Goal: Task Accomplishment & Management: Use online tool/utility

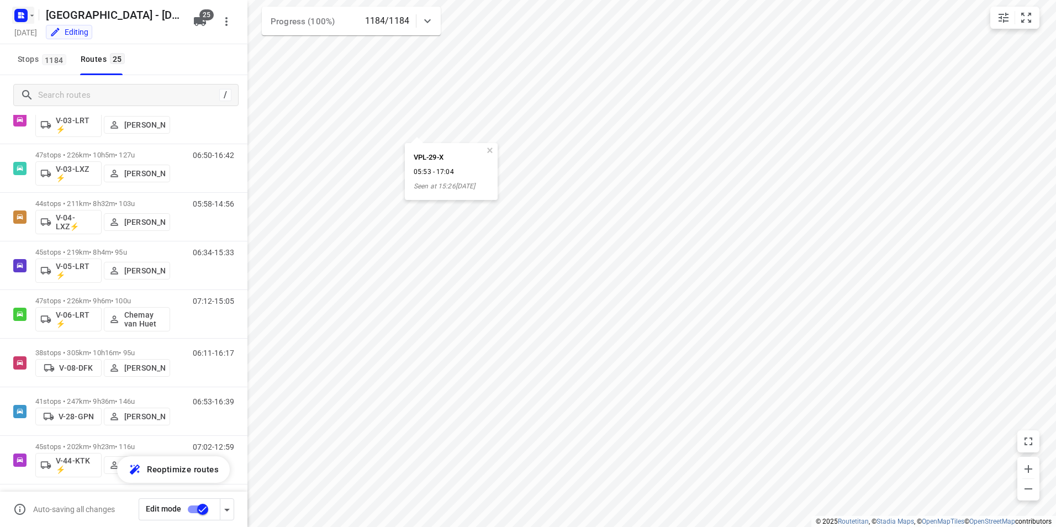
scroll to position [101, 0]
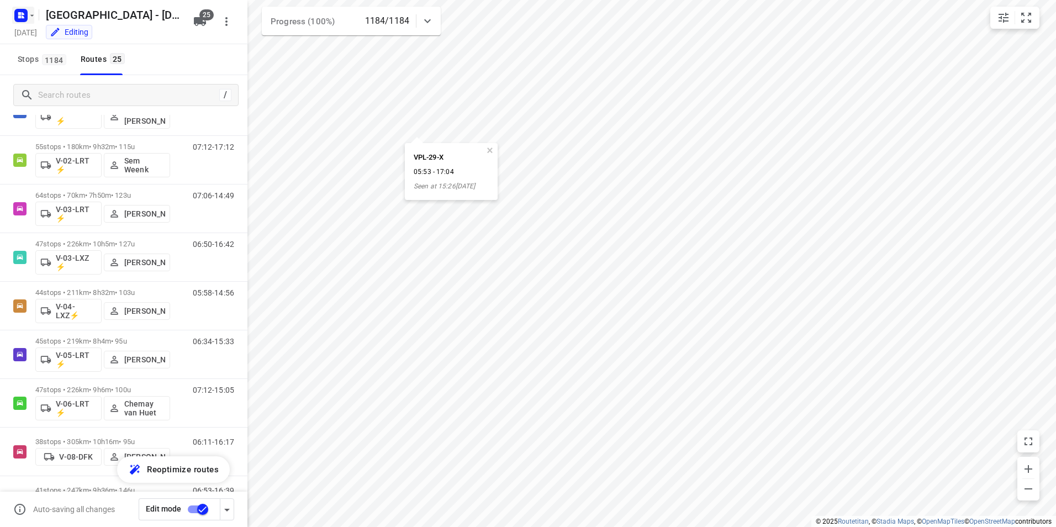
click at [23, 21] on rect "button" at bounding box center [20, 15] width 13 height 13
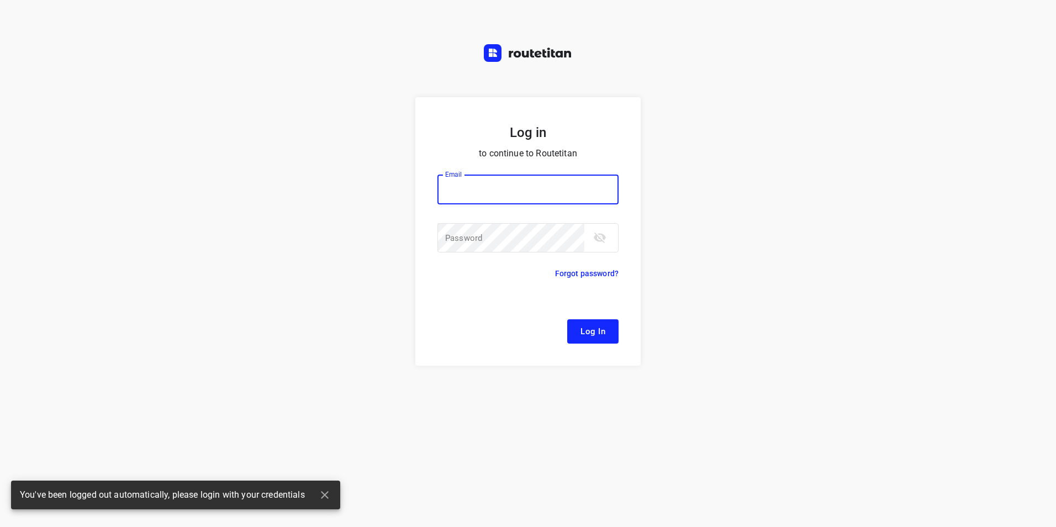
type input "[EMAIL_ADDRESS][DOMAIN_NAME]"
click at [599, 342] on button "Log In" at bounding box center [592, 331] width 51 height 24
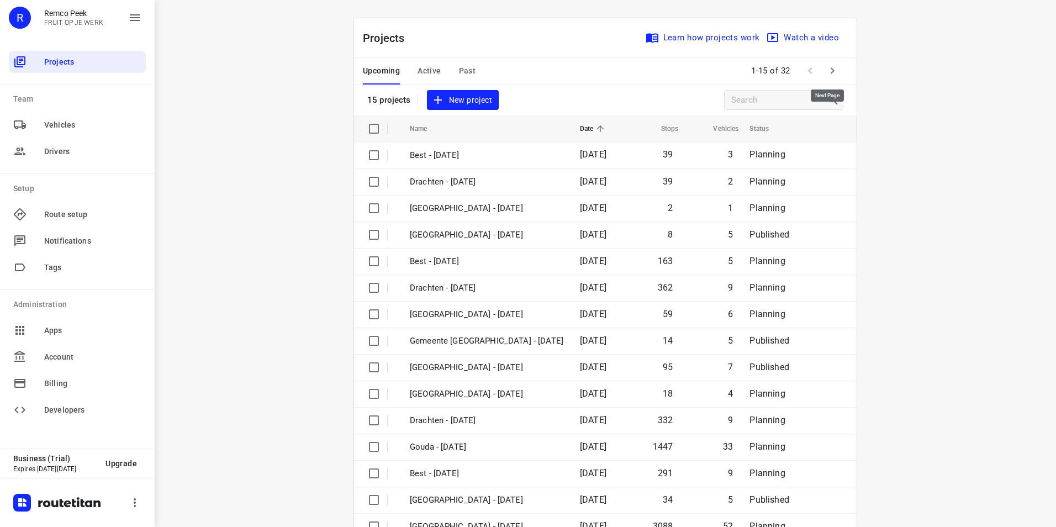
click at [831, 73] on icon "button" at bounding box center [832, 70] width 13 height 13
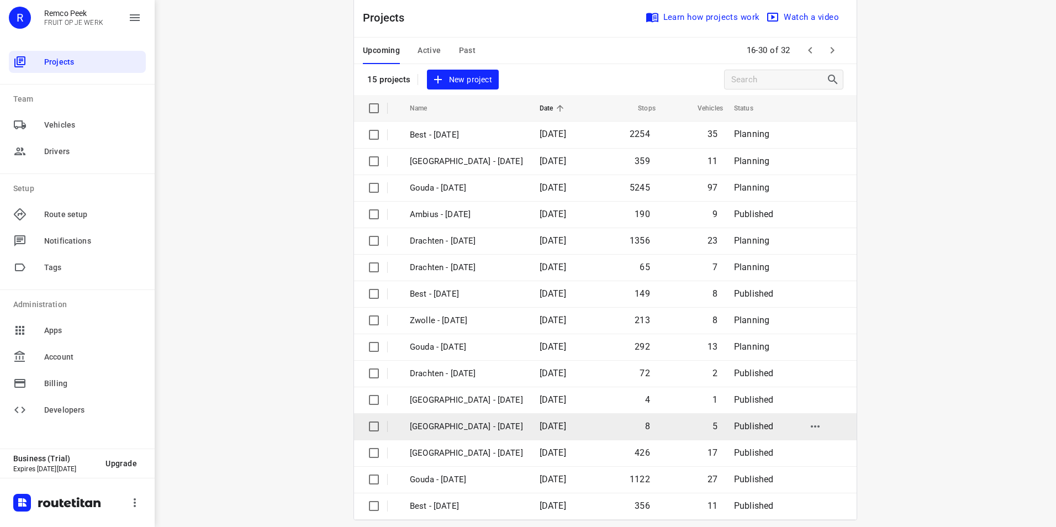
scroll to position [31, 0]
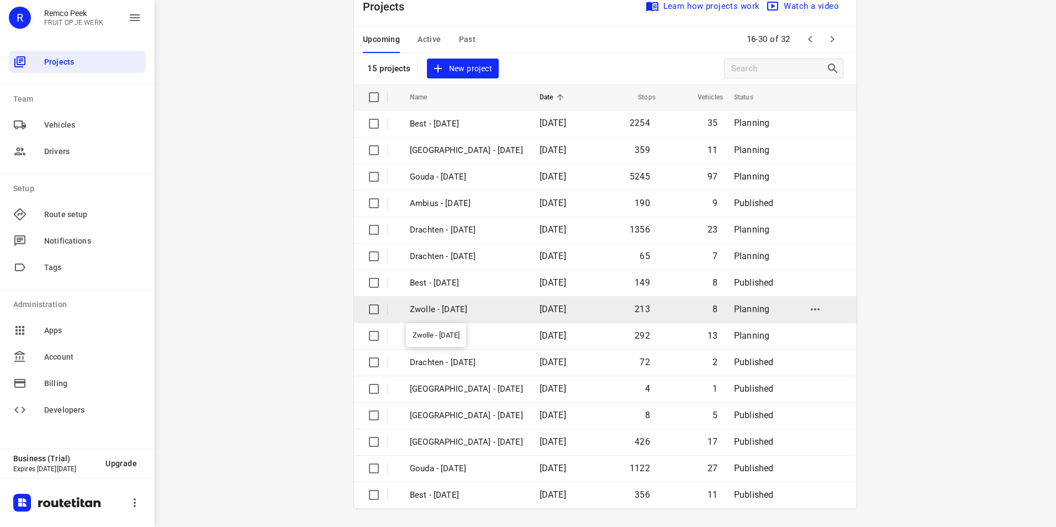
click at [438, 308] on p "Zwolle - [DATE]" at bounding box center [466, 309] width 113 height 13
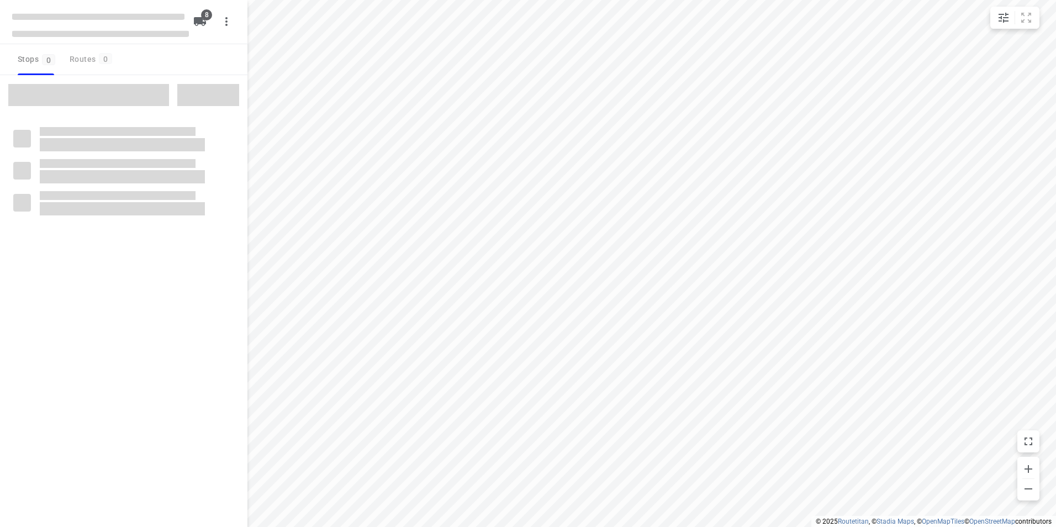
checkbox input "true"
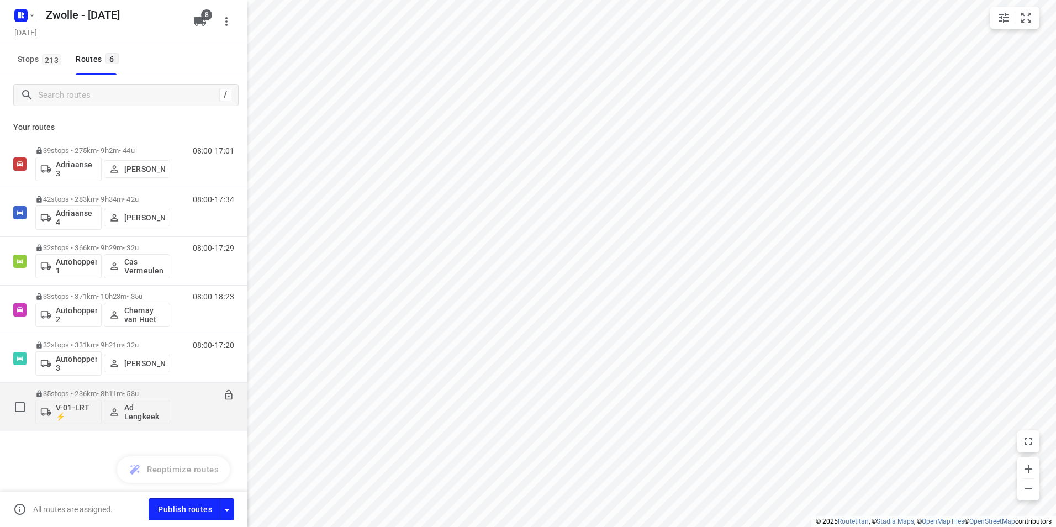
click at [152, 388] on div "35 stops • 236km • 8h11m • 58u V-01-LRT ⚡ Ad Lengkeek" at bounding box center [102, 407] width 135 height 46
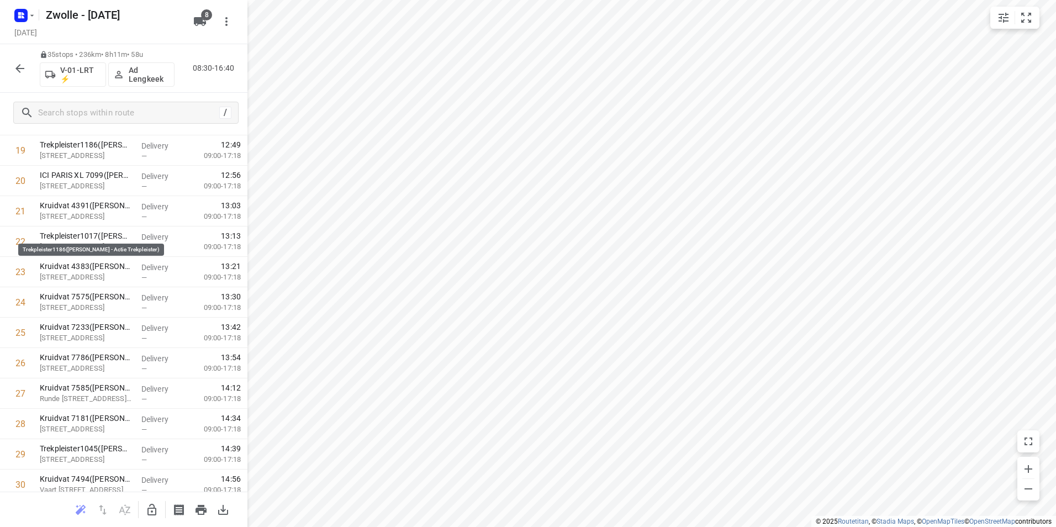
scroll to position [514, 0]
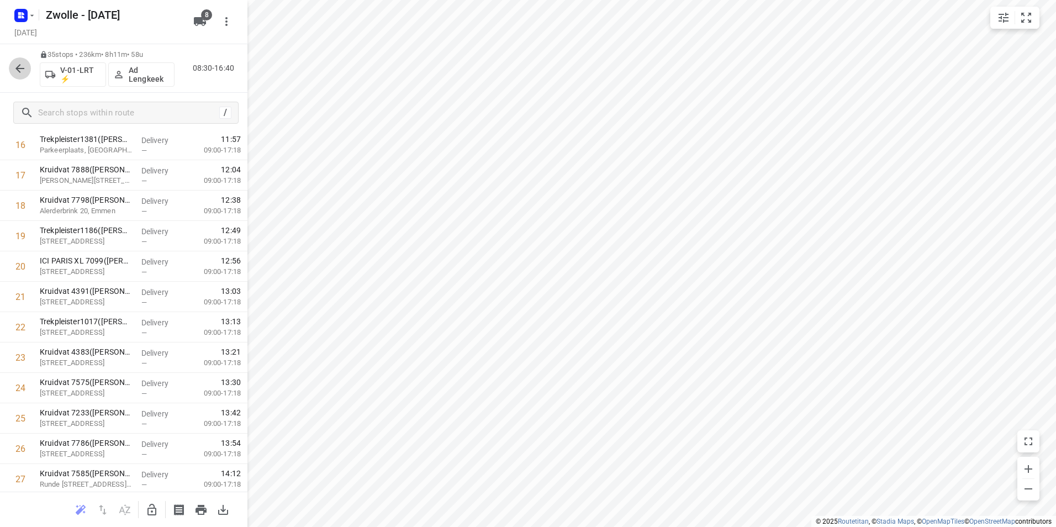
click at [22, 67] on icon "button" at bounding box center [19, 68] width 13 height 13
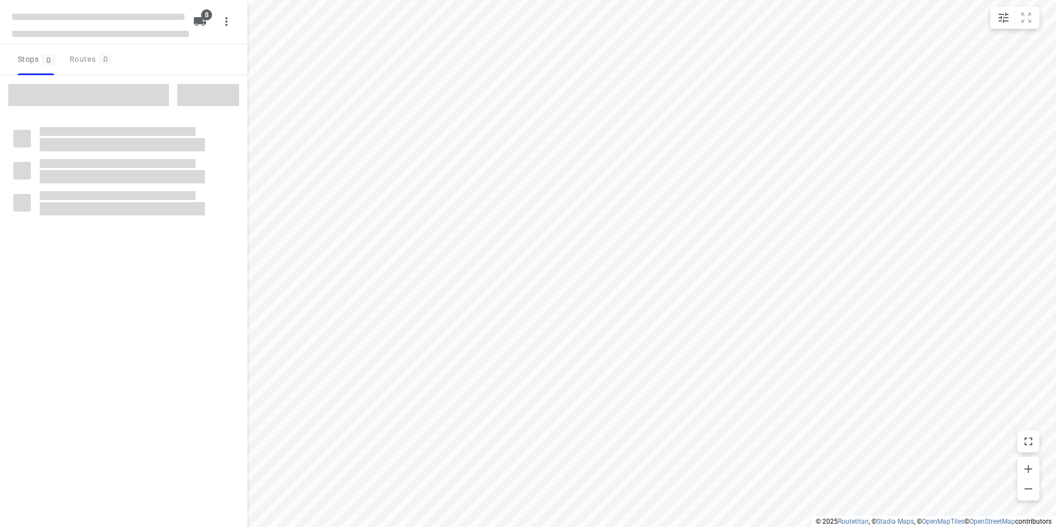
checkbox input "true"
